Goal: Information Seeking & Learning: Learn about a topic

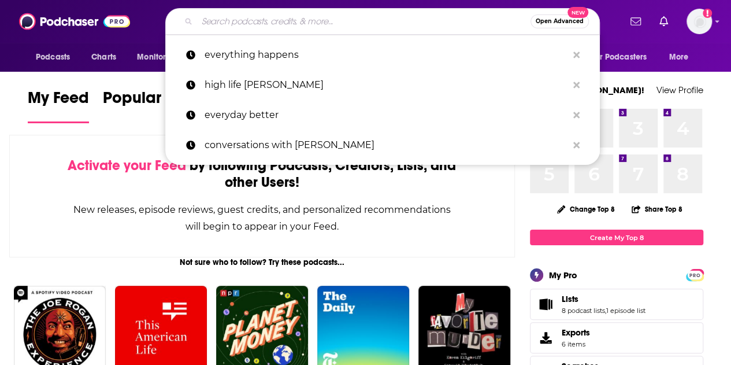
click at [238, 23] on input "Search podcasts, credits, & more..." at bounding box center [364, 21] width 334 height 19
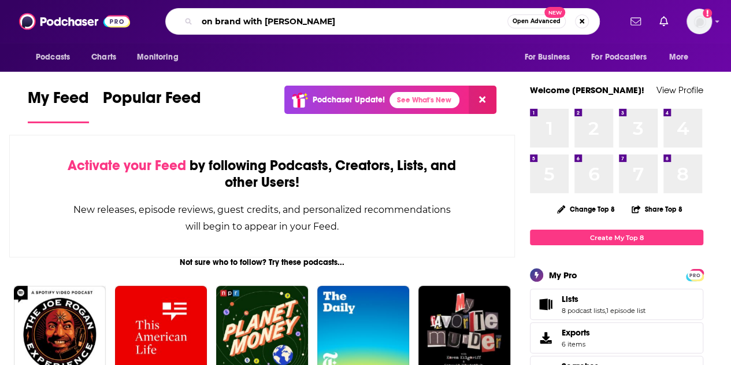
type input "on brand with [PERSON_NAME]"
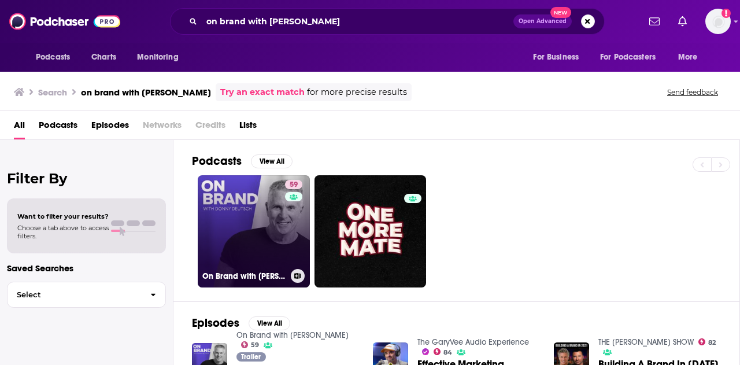
click at [239, 199] on link "59 On Brand with [PERSON_NAME]" at bounding box center [254, 231] width 112 height 112
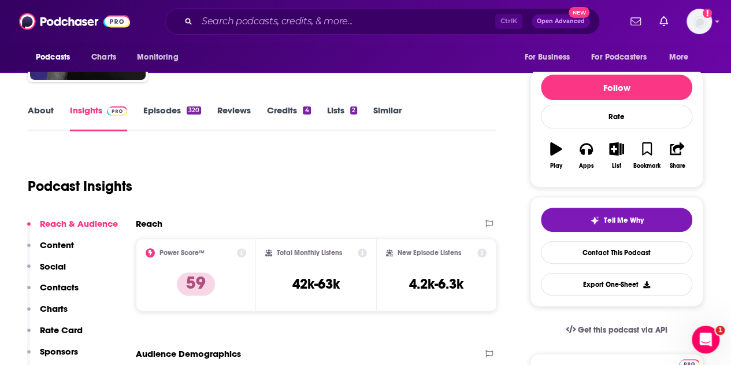
click at [40, 109] on link "About" at bounding box center [41, 118] width 26 height 27
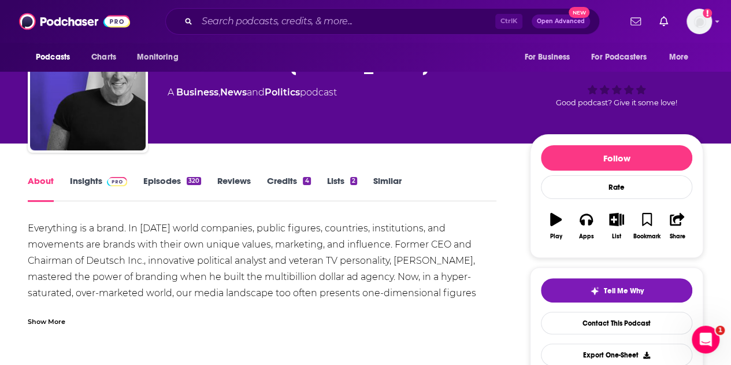
scroll to position [116, 0]
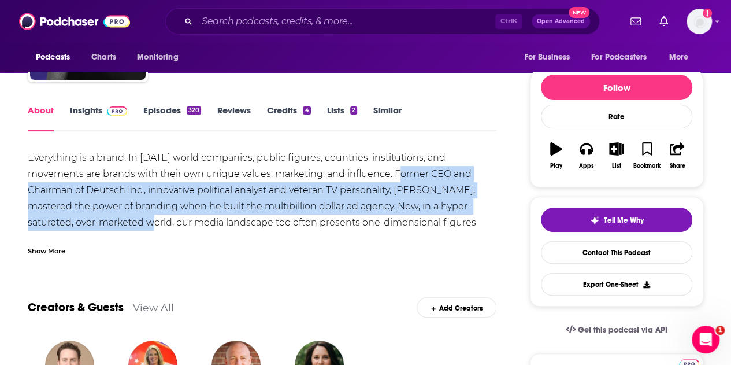
drag, startPoint x: 395, startPoint y: 171, endPoint x: 150, endPoint y: 217, distance: 250.2
click at [150, 217] on div "Everything is a brand. In [DATE] world companies, public figures, countries, in…" at bounding box center [262, 239] width 469 height 178
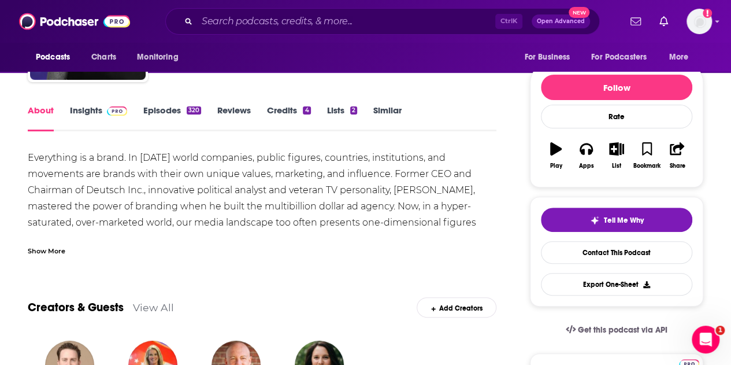
click at [62, 251] on div "Show More" at bounding box center [47, 250] width 38 height 11
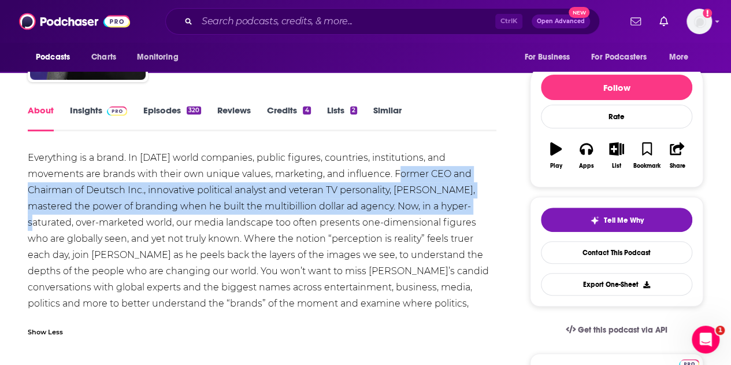
drag, startPoint x: 394, startPoint y: 174, endPoint x: 486, endPoint y: 200, distance: 95.0
click at [486, 200] on div "Everything is a brand. In [DATE] world companies, public figures, countries, in…" at bounding box center [262, 239] width 469 height 178
click at [72, 193] on div "Everything is a brand. In [DATE] world companies, public figures, countries, in…" at bounding box center [262, 239] width 469 height 178
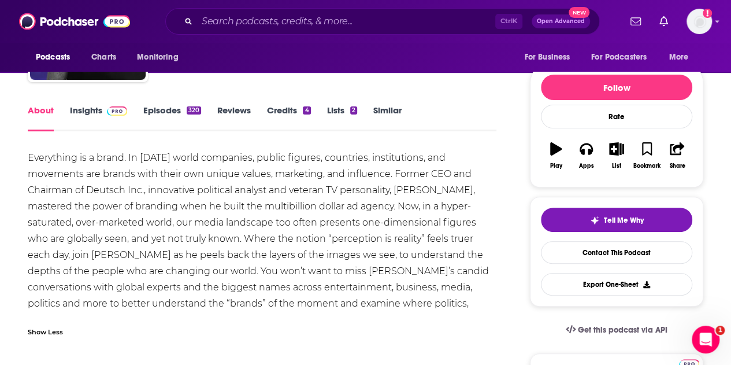
click at [398, 190] on div "Everything is a brand. In [DATE] world companies, public figures, countries, in…" at bounding box center [262, 239] width 469 height 178
drag, startPoint x: 398, startPoint y: 190, endPoint x: 468, endPoint y: 190, distance: 70.0
click at [468, 190] on div "Everything is a brand. In [DATE] world companies, public figures, countries, in…" at bounding box center [262, 239] width 469 height 178
copy div "[PERSON_NAME]"
click at [64, 112] on div "About" at bounding box center [49, 118] width 42 height 27
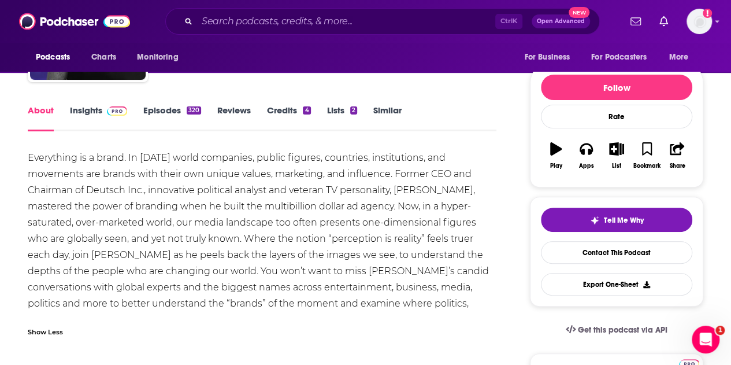
click at [82, 108] on link "Insights" at bounding box center [98, 118] width 57 height 27
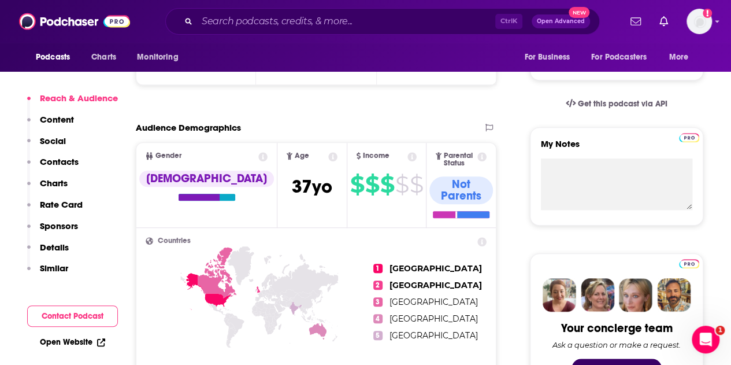
scroll to position [347, 0]
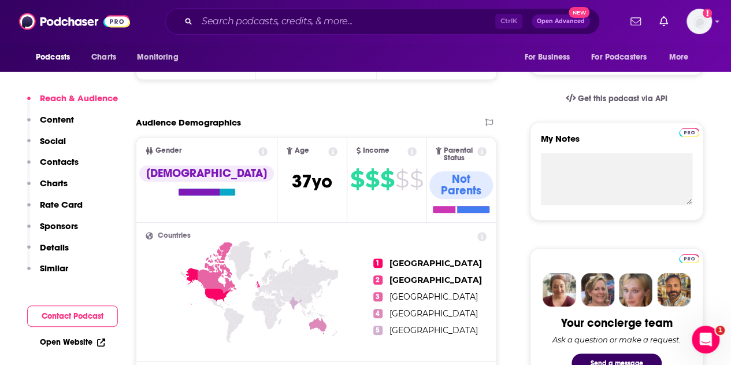
click at [79, 343] on link "Open Website" at bounding box center [72, 342] width 65 height 10
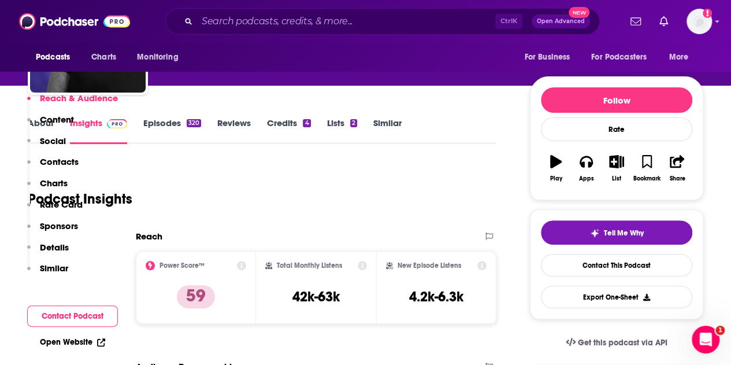
scroll to position [0, 0]
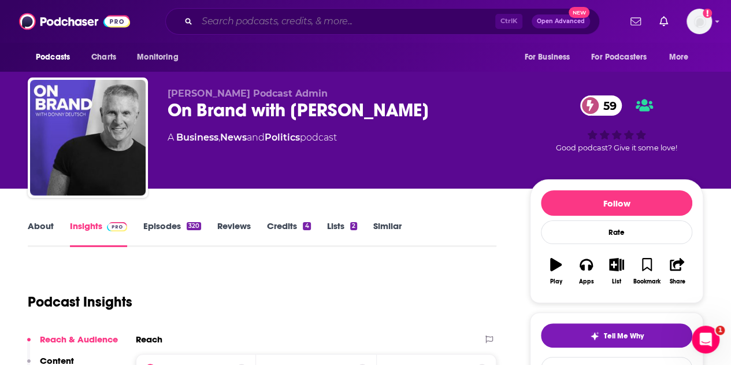
click at [242, 23] on input "Search podcasts, credits, & more..." at bounding box center [346, 21] width 298 height 19
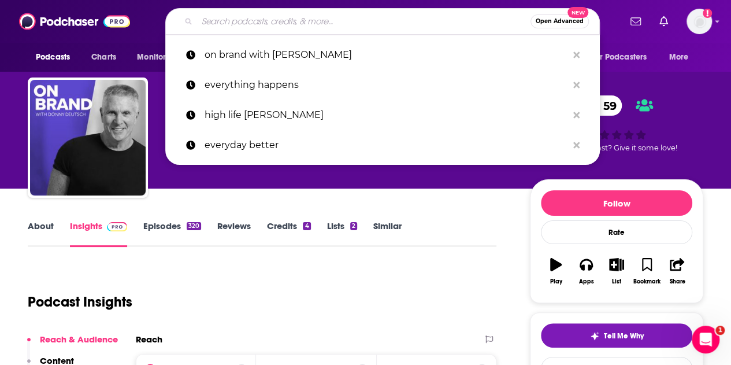
paste input "Pro Politics with [PERSON_NAME]"
type input "Pro Politics with [PERSON_NAME]"
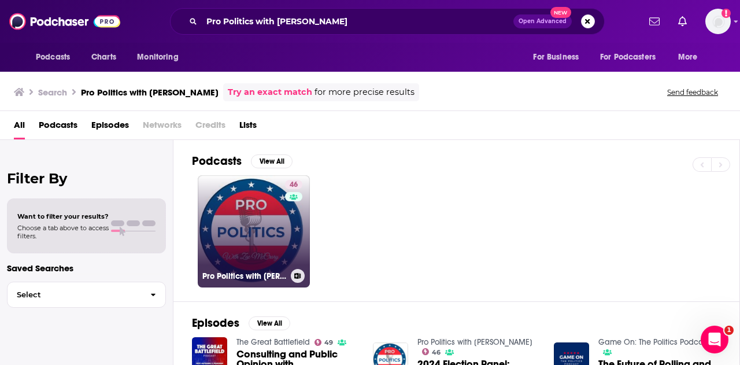
click at [256, 220] on link "46 Pro Politics with [PERSON_NAME]" at bounding box center [254, 231] width 112 height 112
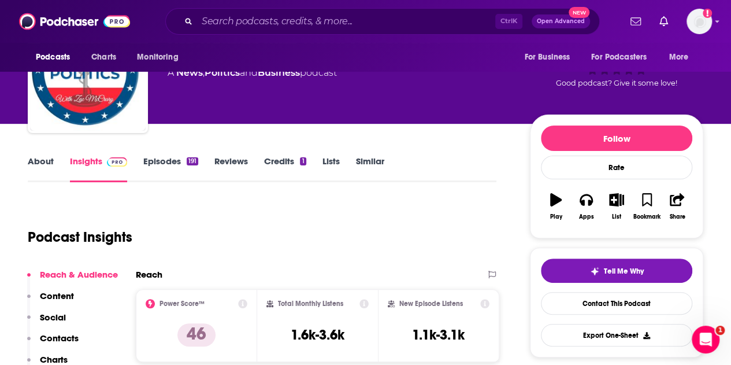
scroll to position [116, 0]
